Goal: Find contact information: Find contact information

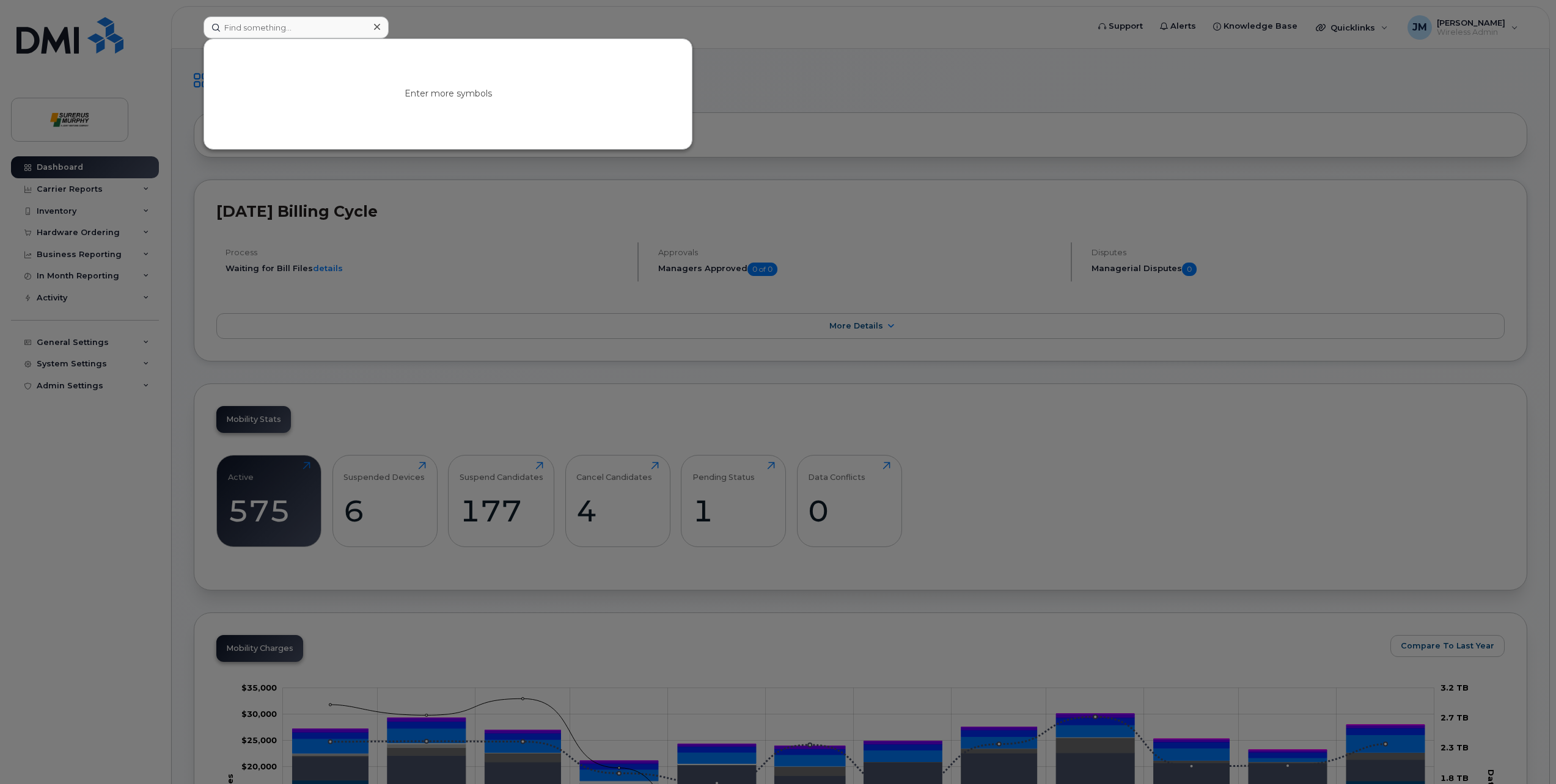
click at [343, 25] on input at bounding box center [296, 28] width 185 height 22
type input "raj"
click at [469, 105] on link "Go to Sign In Page" at bounding box center [448, 105] width 94 height 22
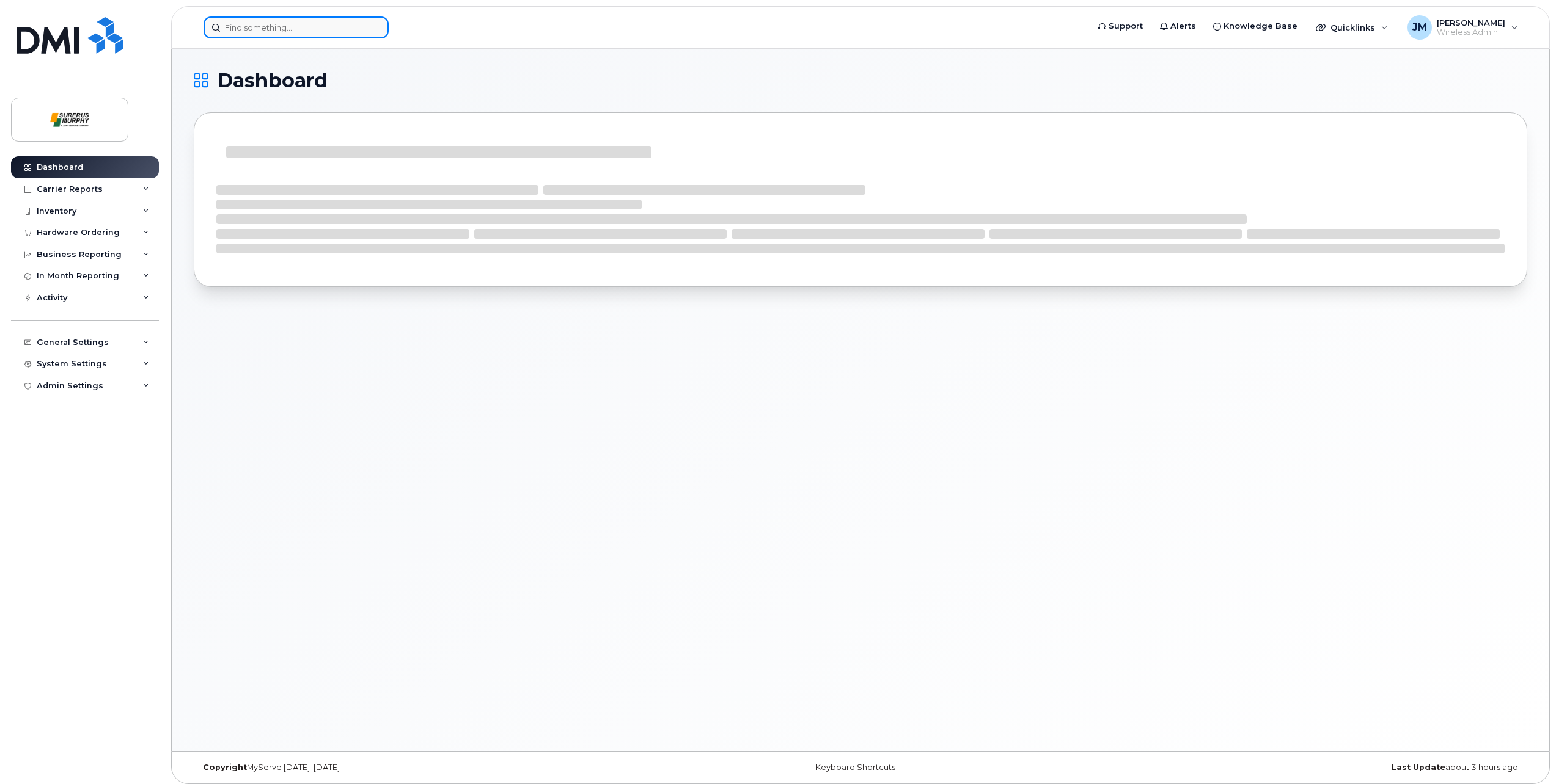
click at [281, 23] on input at bounding box center [296, 28] width 185 height 22
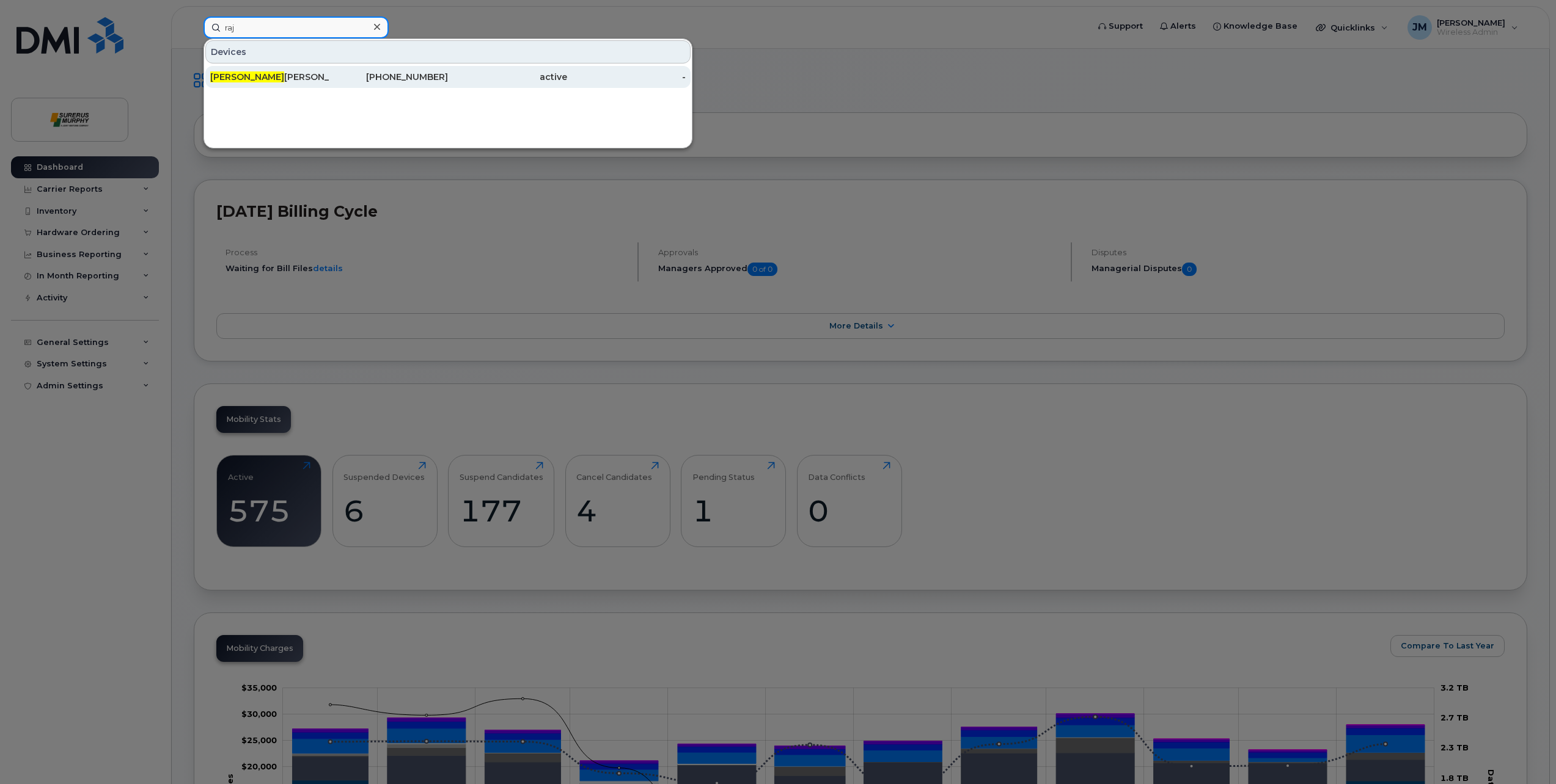
type input "raj"
click at [286, 78] on div "Raj veer Singh Egp" at bounding box center [270, 76] width 119 height 12
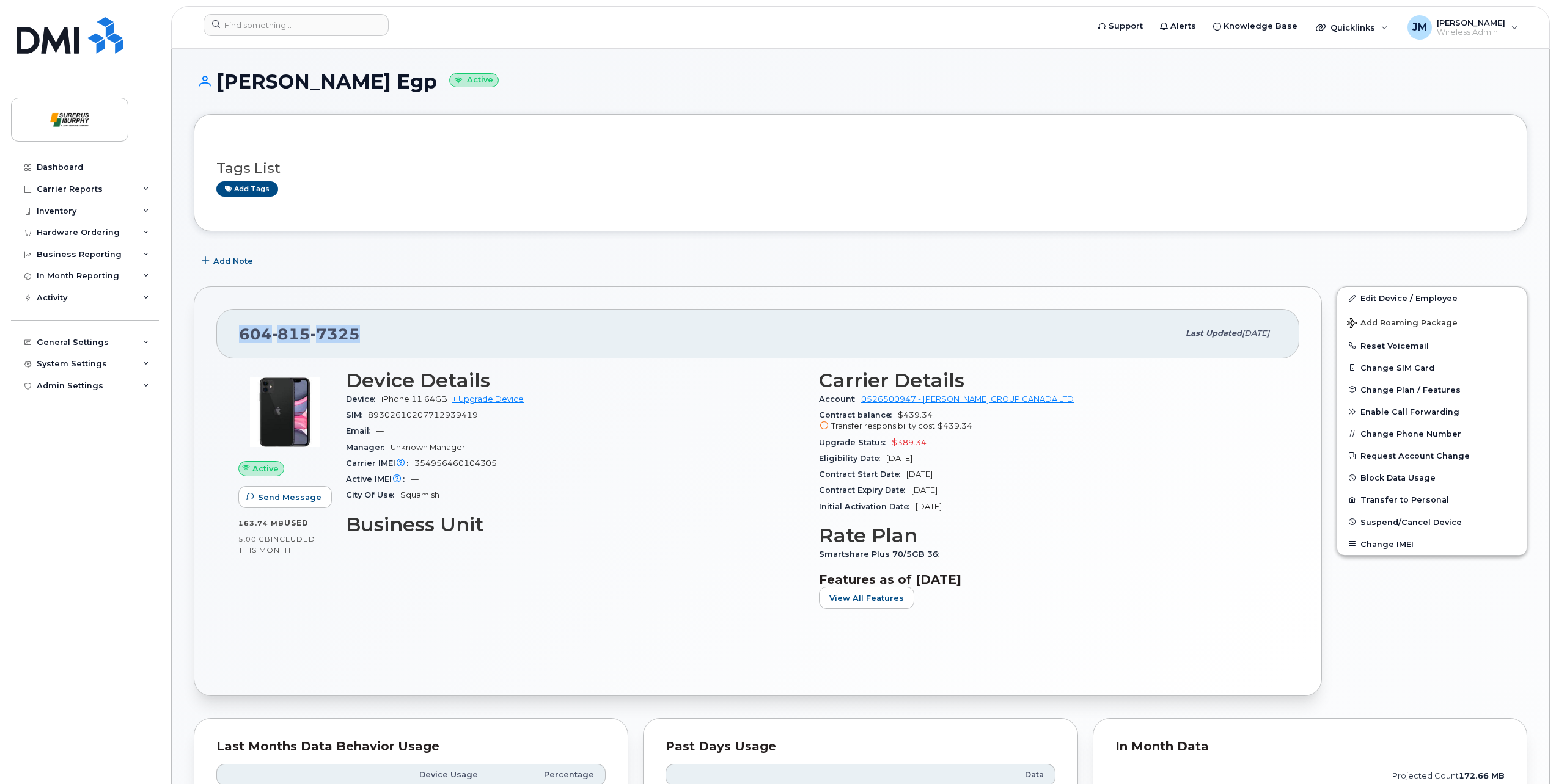
drag, startPoint x: 361, startPoint y: 329, endPoint x: 220, endPoint y: 335, distance: 141.1
click at [220, 335] on div "[PHONE_NUMBER] Last updated [DATE]" at bounding box center [758, 334] width 1083 height 49
copy span "[PHONE_NUMBER]"
drag, startPoint x: 406, startPoint y: 323, endPoint x: 399, endPoint y: 326, distance: 7.6
click at [406, 323] on div "[PHONE_NUMBER]" at bounding box center [708, 334] width 939 height 25
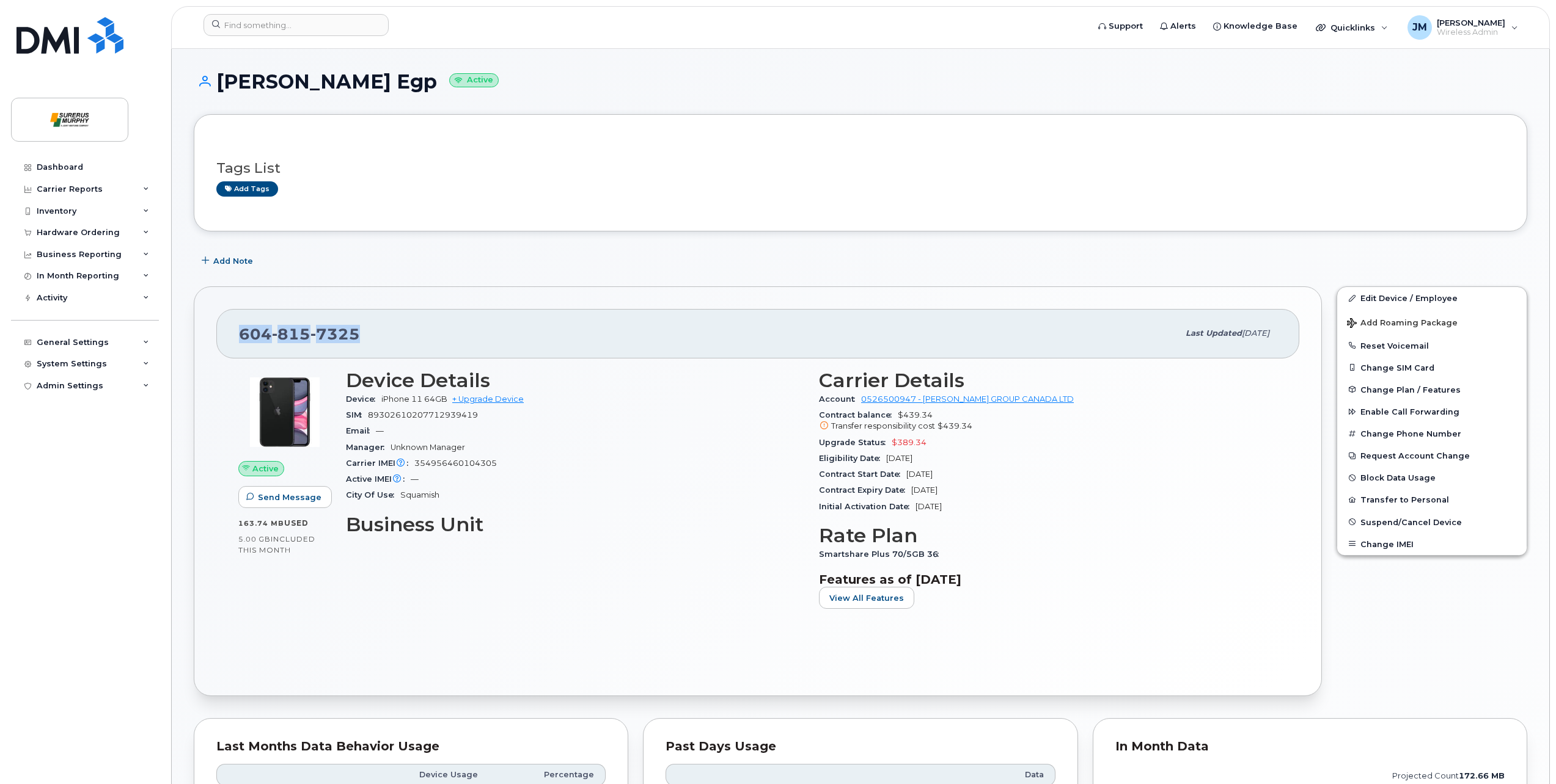
click at [318, 335] on span "7325" at bounding box center [335, 334] width 49 height 18
drag, startPoint x: 240, startPoint y: 331, endPoint x: 389, endPoint y: 335, distance: 149.1
click at [389, 335] on div "[PHONE_NUMBER]" at bounding box center [708, 334] width 939 height 25
copy span "[PHONE_NUMBER]"
